Goal: Task Accomplishment & Management: Manage account settings

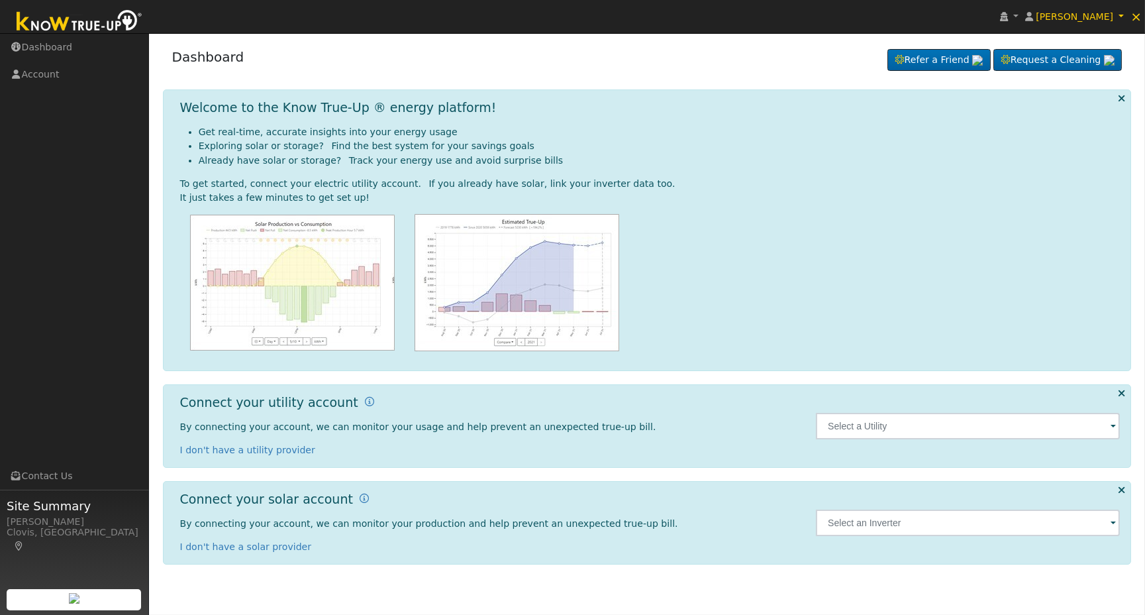
click at [1114, 429] on span at bounding box center [1113, 426] width 5 height 15
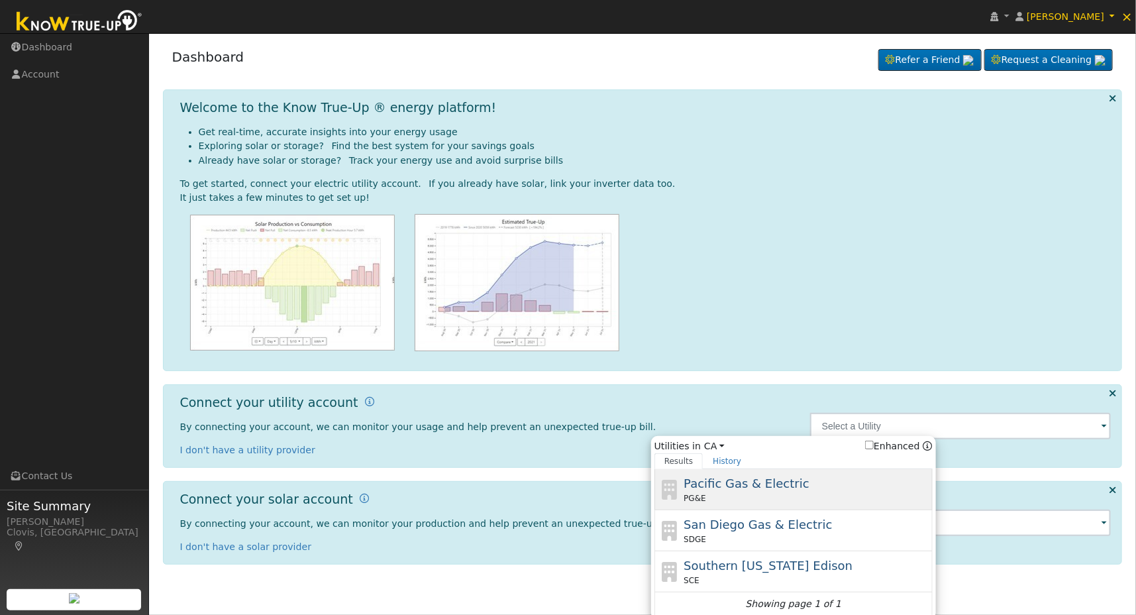
click at [823, 484] on div "Pacific Gas & Electric PG&E" at bounding box center [807, 489] width 246 height 30
type input "PG&E"
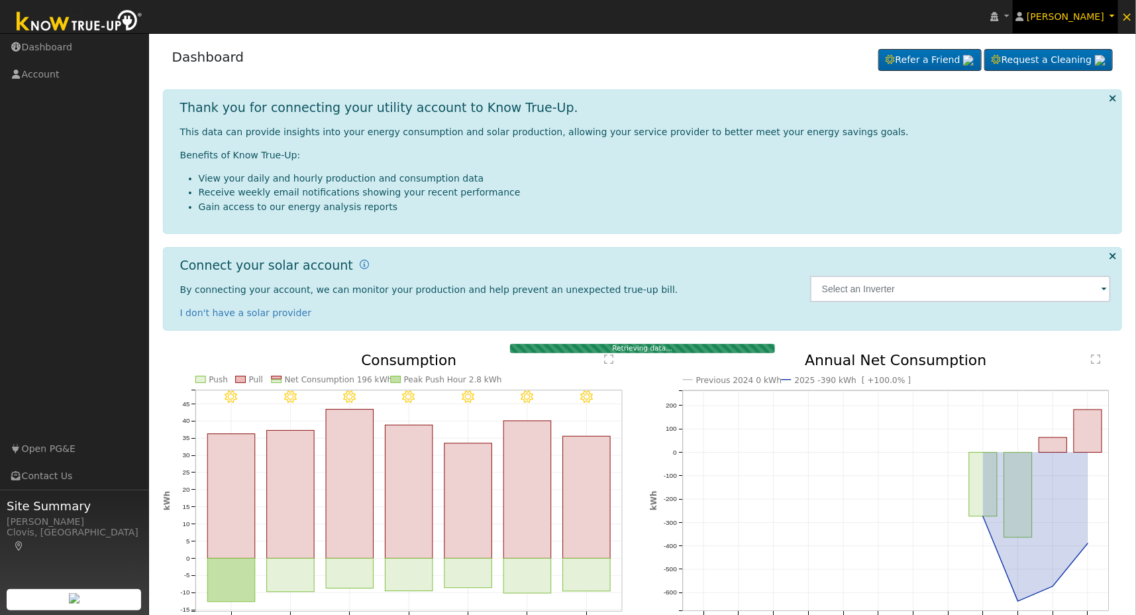
click at [1108, 19] on link "Greg Heard" at bounding box center [1066, 16] width 106 height 33
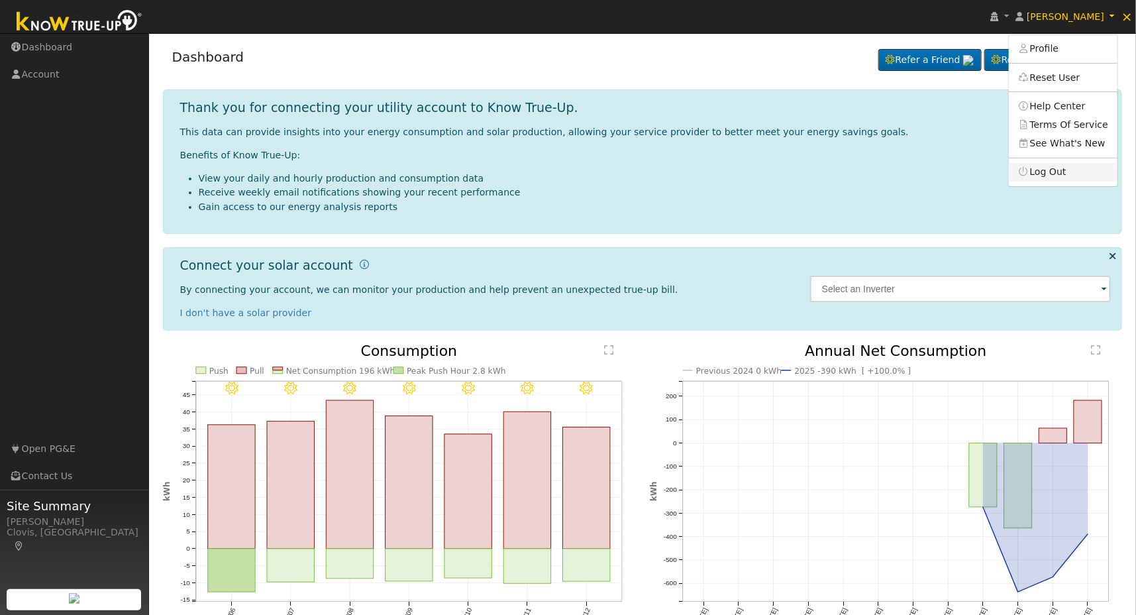
click at [1077, 176] on link "Log Out" at bounding box center [1063, 172] width 109 height 19
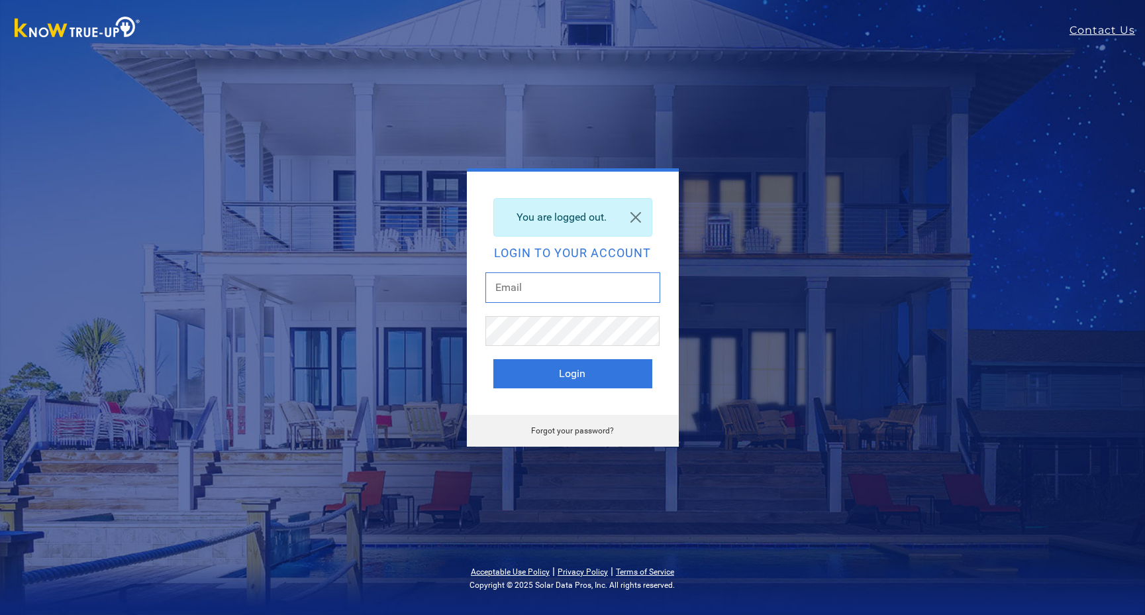
click at [615, 280] on input "text" at bounding box center [573, 287] width 175 height 30
type input "[EMAIL_ADDRESS][DOMAIN_NAME]"
click at [592, 370] on button "Login" at bounding box center [572, 373] width 159 height 29
